Goal: Transaction & Acquisition: Purchase product/service

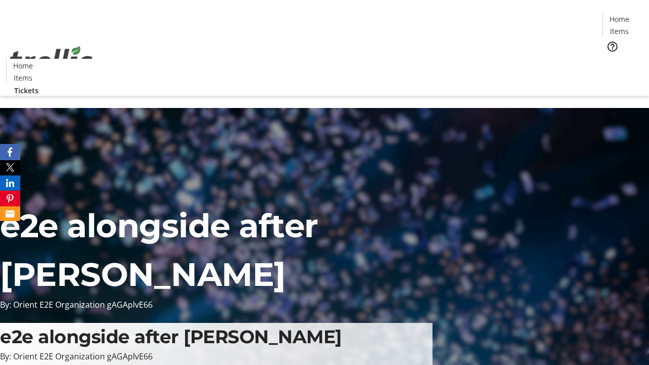
click at [611, 59] on span "Tickets" at bounding box center [623, 64] width 24 height 11
